Goal: Transaction & Acquisition: Purchase product/service

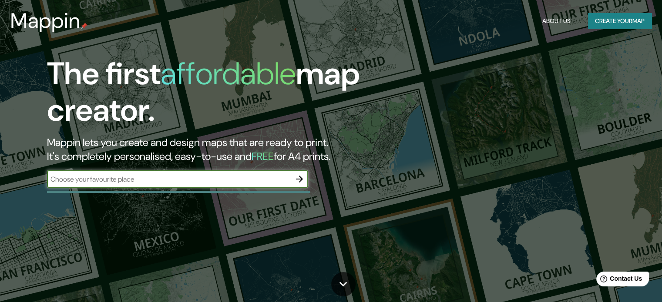
click at [260, 179] on input "text" at bounding box center [169, 179] width 244 height 10
type input "Av. [PERSON_NAME] 4237"
click at [298, 180] on icon "button" at bounding box center [299, 179] width 10 height 10
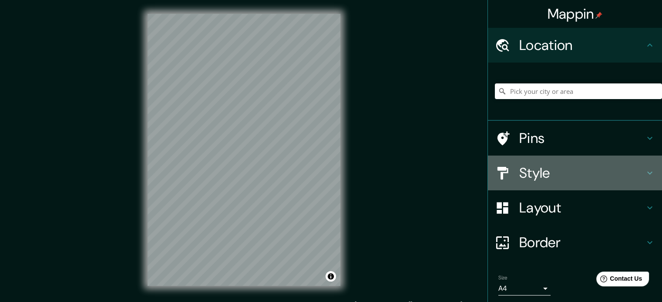
click at [552, 171] on h4 "Style" at bounding box center [581, 172] width 125 height 17
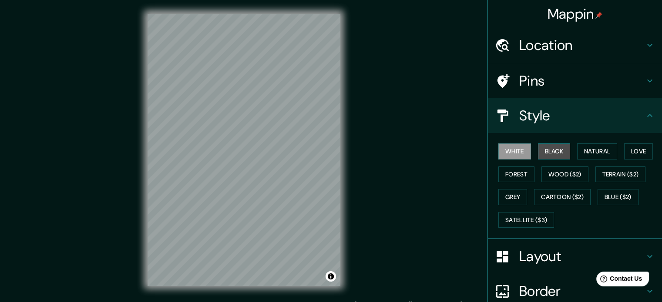
click at [544, 147] on button "Black" at bounding box center [554, 152] width 33 height 16
click at [510, 175] on button "Forest" at bounding box center [516, 175] width 36 height 16
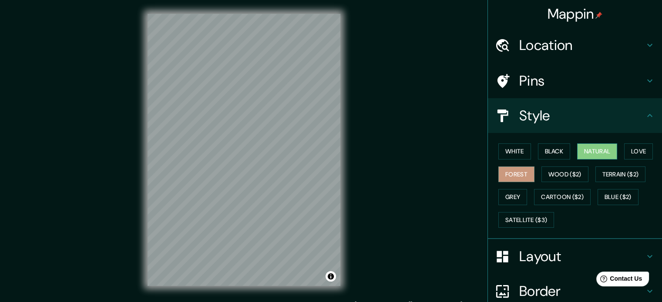
click at [594, 149] on button "Natural" at bounding box center [597, 152] width 40 height 16
click at [628, 151] on button "Love" at bounding box center [638, 152] width 29 height 16
click at [586, 154] on button "Natural" at bounding box center [597, 152] width 40 height 16
click at [554, 156] on button "Black" at bounding box center [554, 152] width 33 height 16
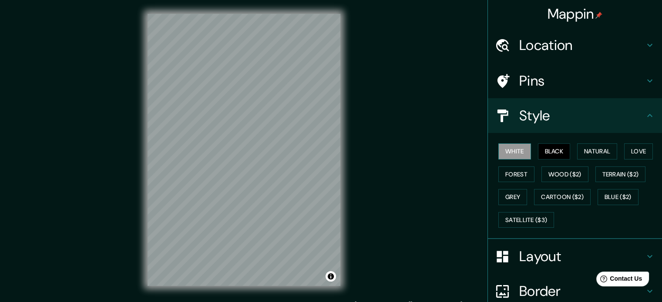
click at [499, 155] on button "White" at bounding box center [514, 152] width 33 height 16
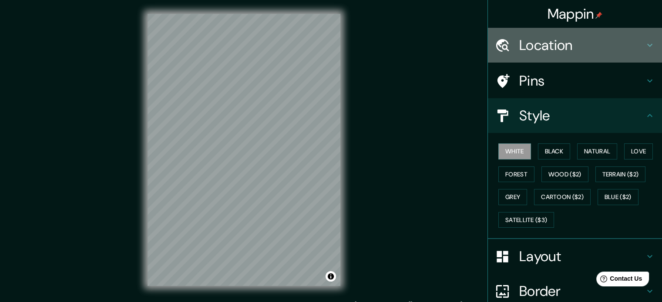
click at [561, 46] on h4 "Location" at bounding box center [581, 45] width 125 height 17
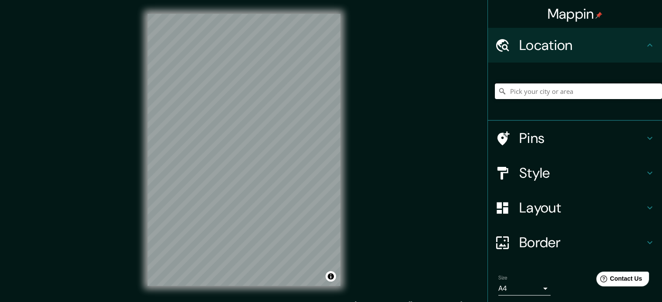
click at [548, 89] on input "Pick your city or area" at bounding box center [578, 92] width 167 height 16
paste input "Av. [PERSON_NAME] 4237"
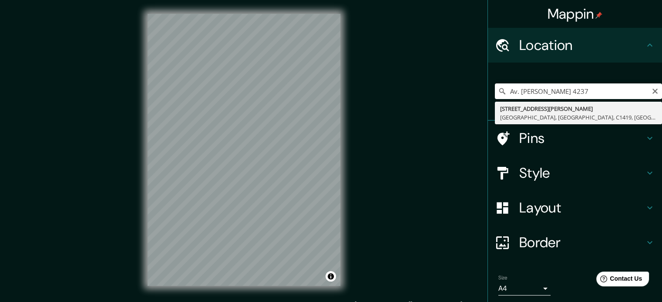
type input "[STREET_ADDRESS][PERSON_NAME]"
